Goal: Information Seeking & Learning: Compare options

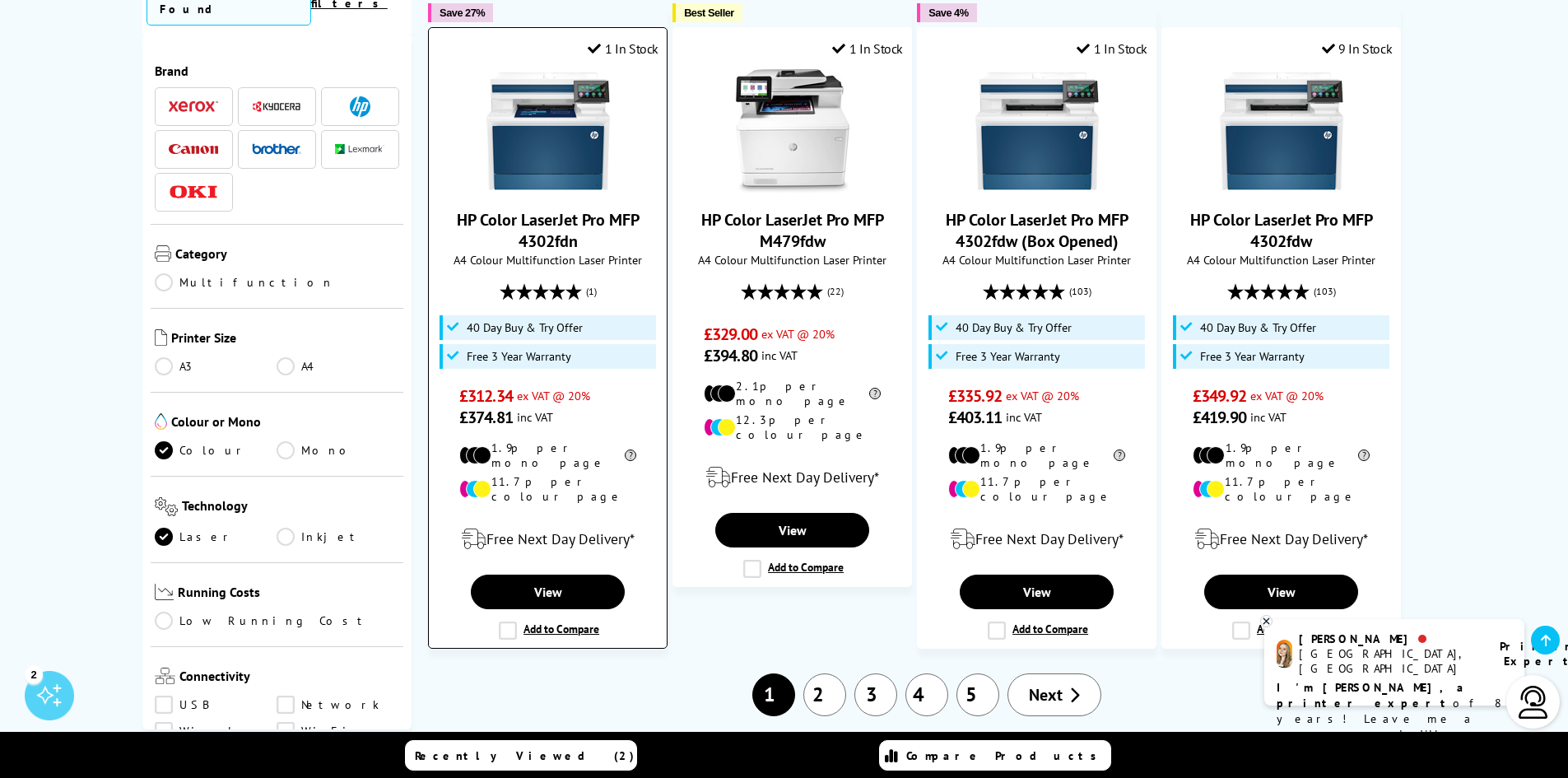
scroll to position [1894, 0]
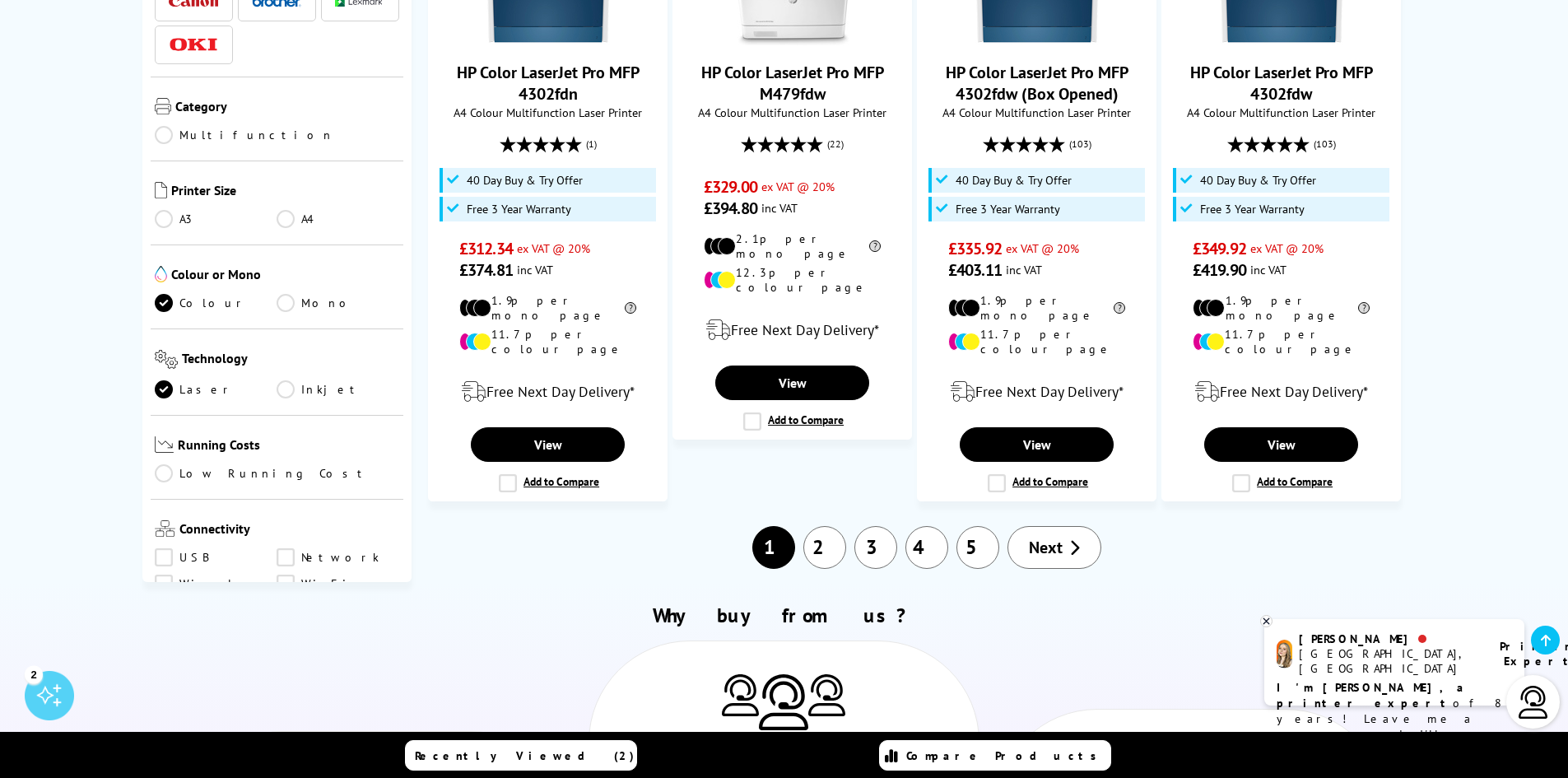
click at [841, 526] on link "2" at bounding box center [824, 547] width 42 height 42
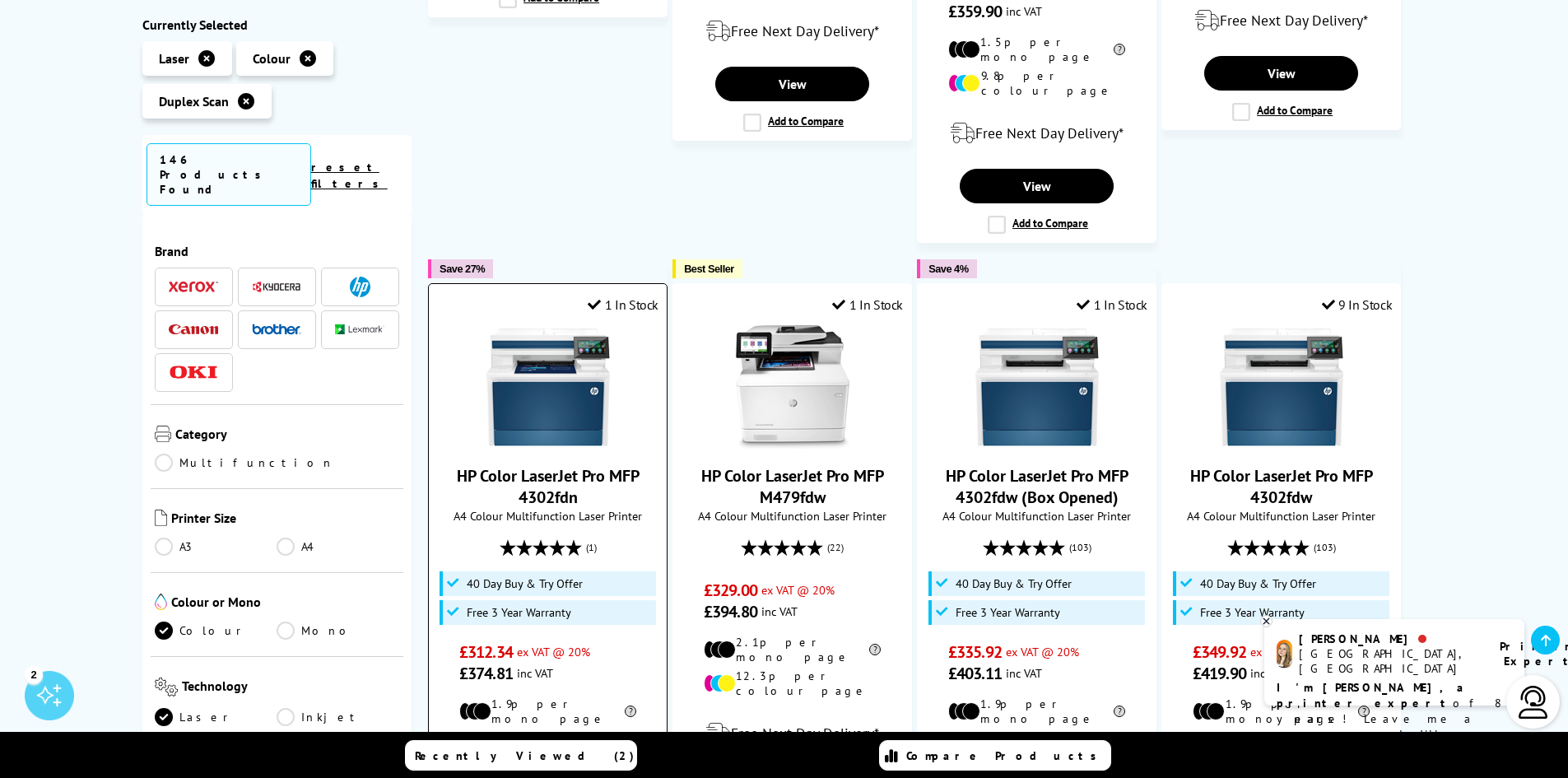
scroll to position [1499, 0]
